Goal: Ask a question

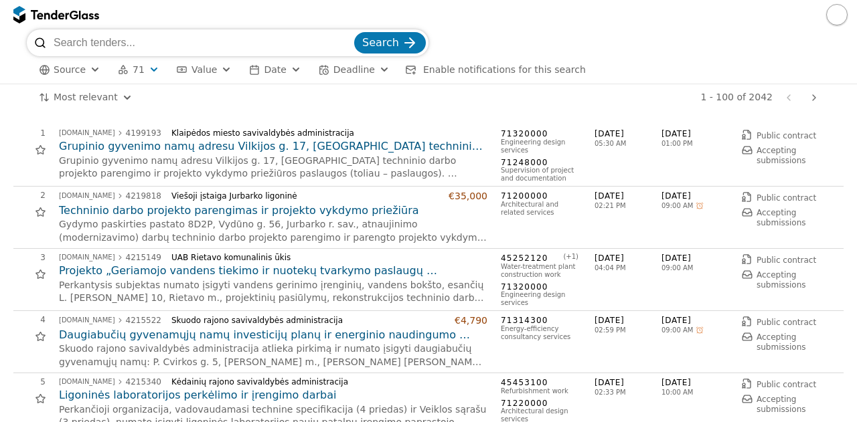
click at [783, 4] on div at bounding box center [428, 14] width 857 height 29
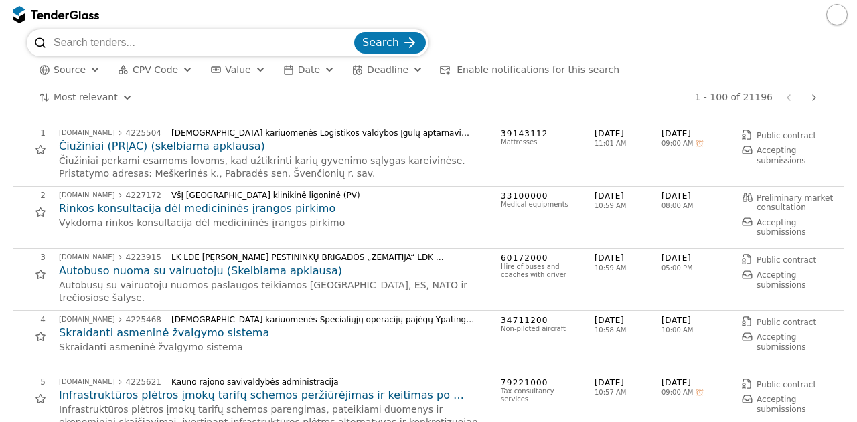
click at [234, 67] on span "Value" at bounding box center [237, 69] width 25 height 11
click at [156, 72] on span "CPV Code" at bounding box center [156, 69] width 46 height 11
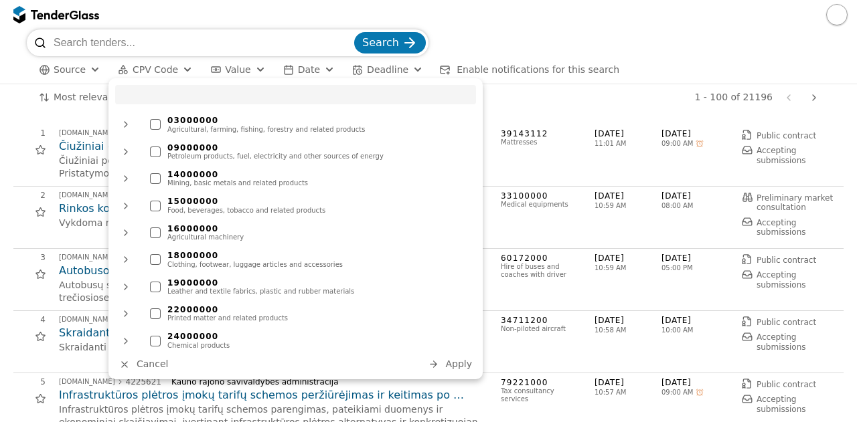
type input "ų"
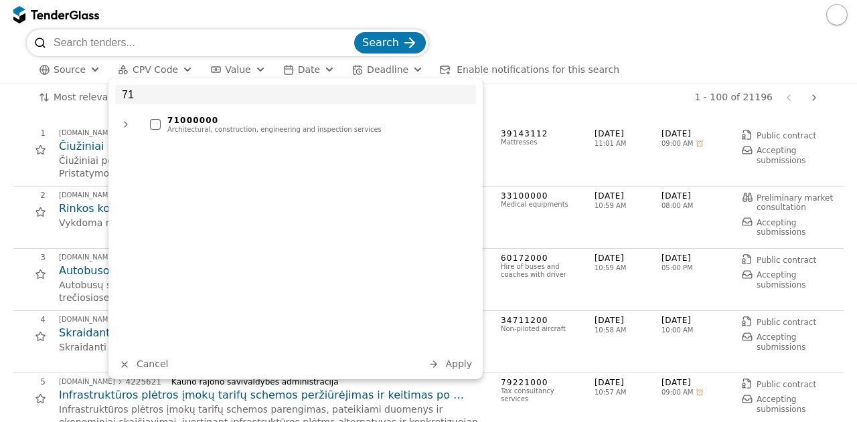
type input "71"
click at [186, 133] on div "Architectural, construction, engineering and inspection services" at bounding box center [318, 130] width 302 height 8
click at [460, 365] on span "Apply" at bounding box center [458, 364] width 27 height 11
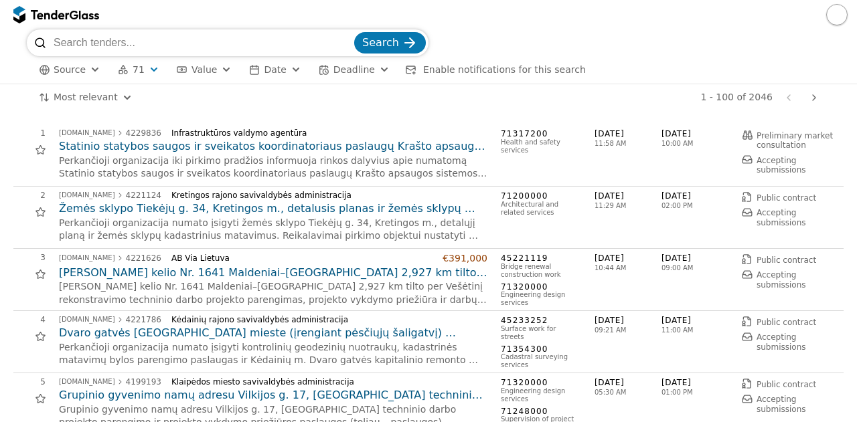
click at [276, 210] on h2 "Žemės sklypo Tiekėjų g. 34, Kretingos m., detalusis planas ir žemės sklypų kada…" at bounding box center [273, 209] width 428 height 15
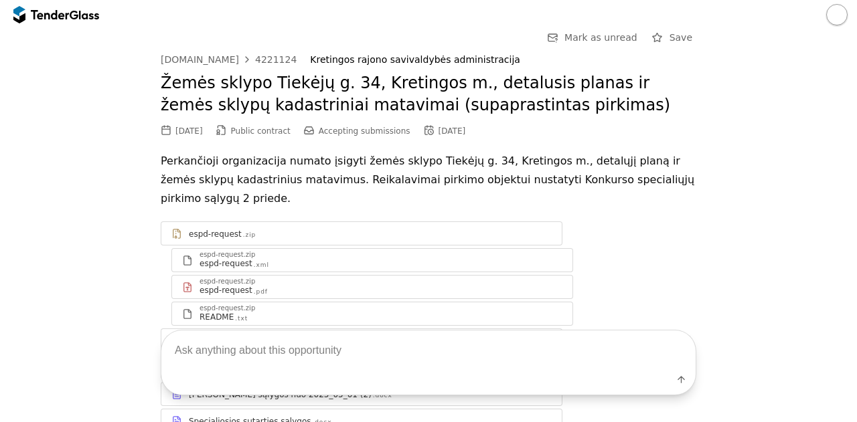
click at [437, 376] on div "Label" at bounding box center [428, 383] width 534 height 24
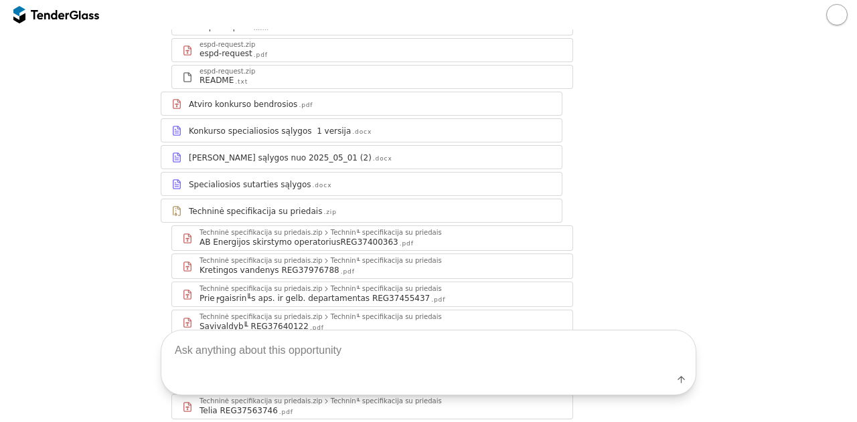
scroll to position [343, 0]
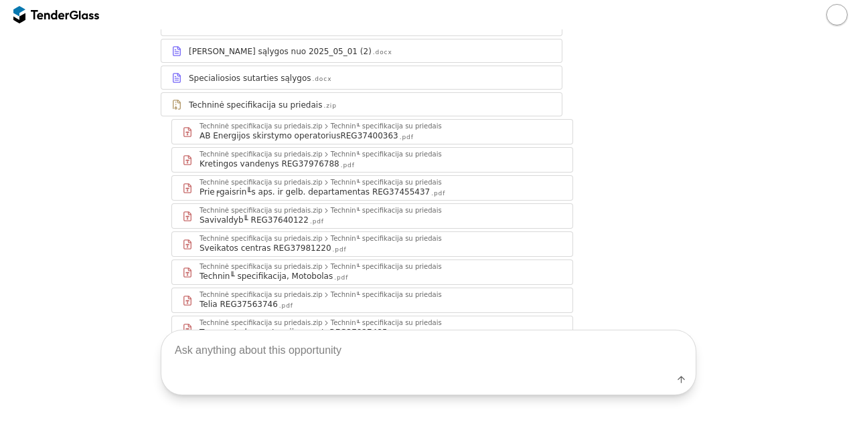
click at [416, 352] on textarea at bounding box center [428, 350] width 534 height 39
type textarea "ar yra numatytas biudzetas?"
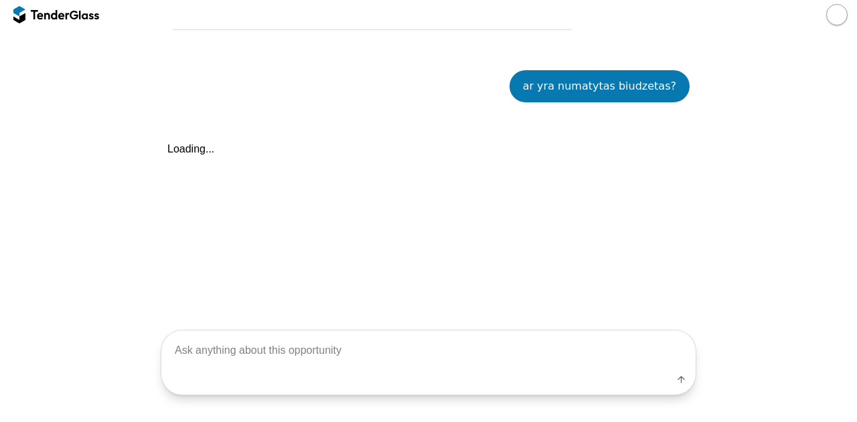
scroll to position [683, 0]
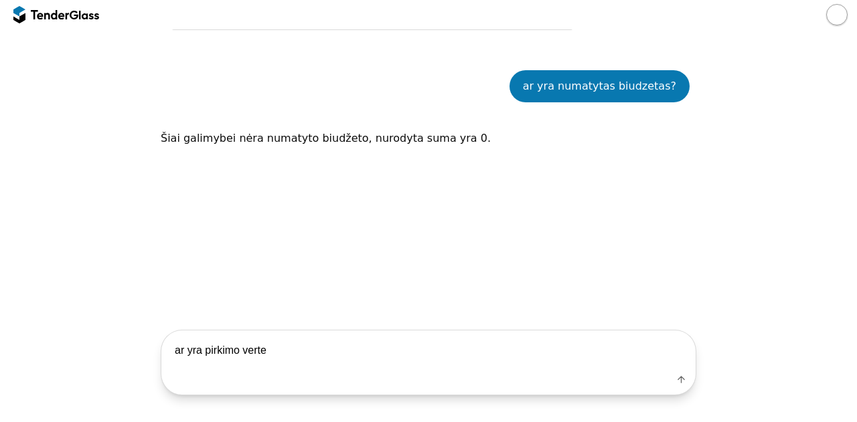
type textarea "ar yra pirkimo verte?"
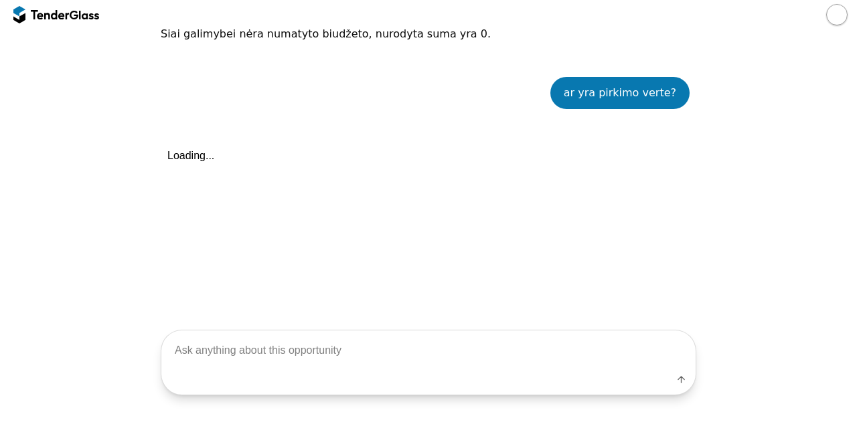
scroll to position [794, 0]
